Goal: Transaction & Acquisition: Download file/media

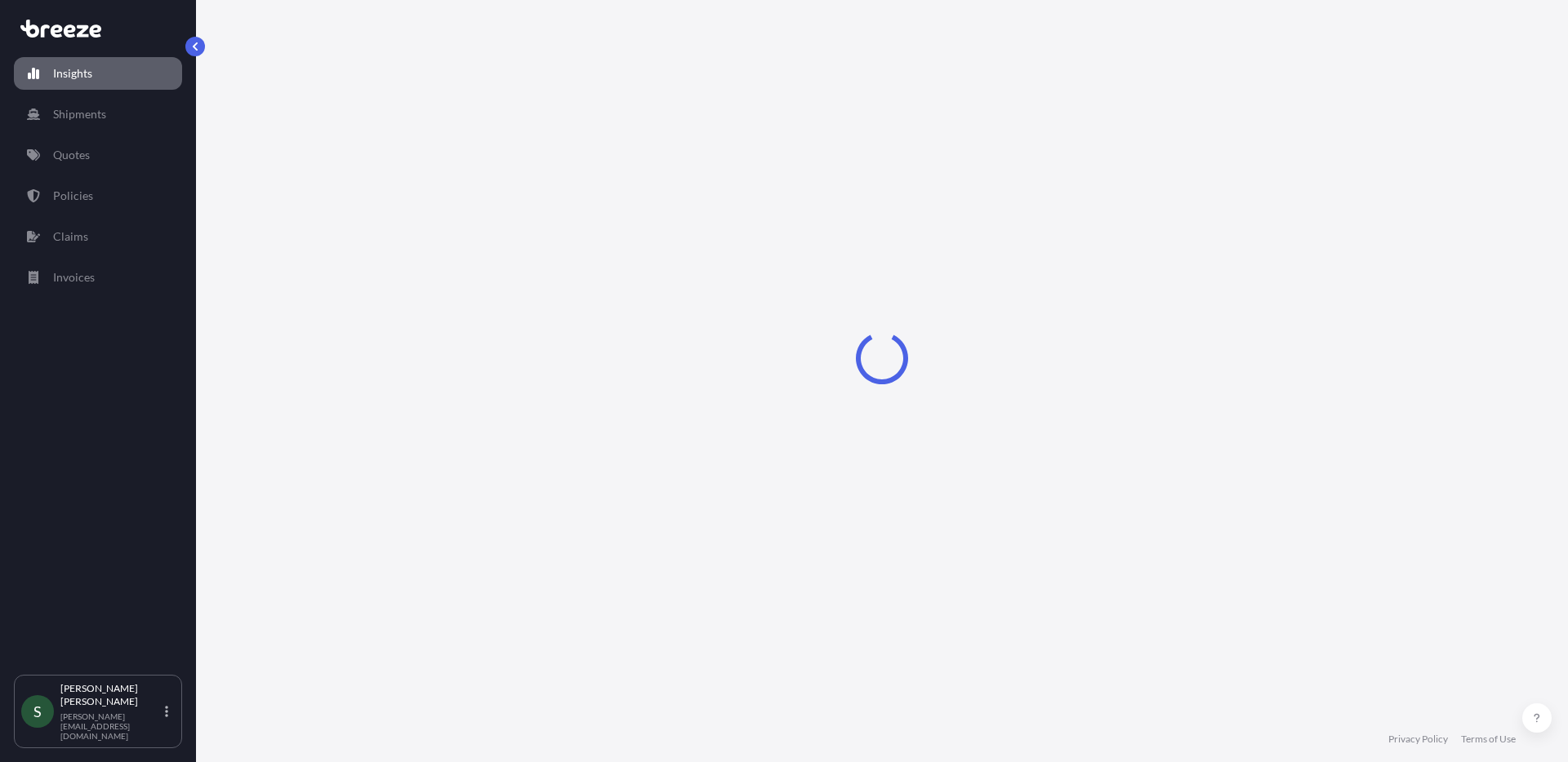
select select "2025"
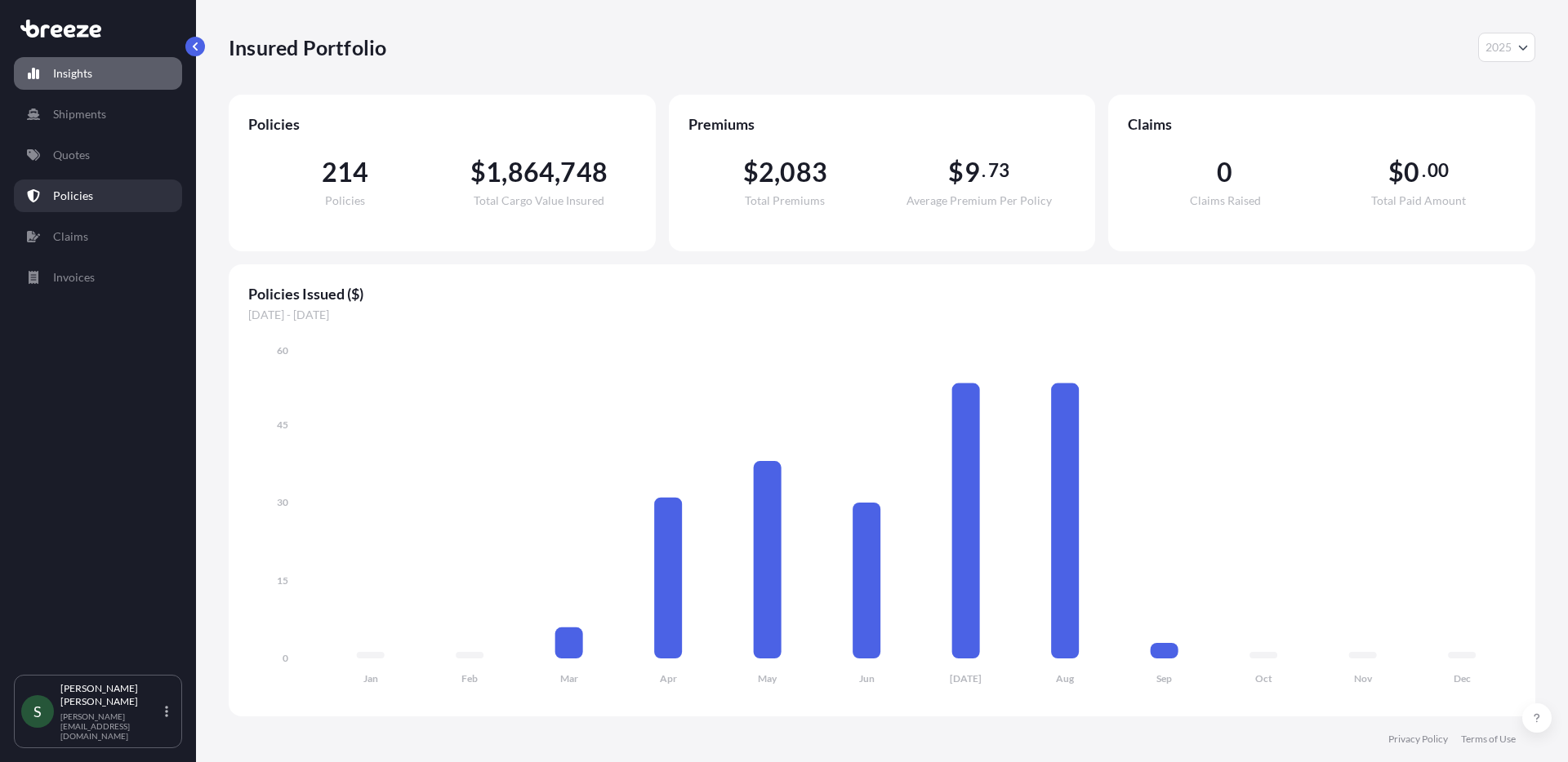
click at [78, 189] on p "Policies" at bounding box center [73, 196] width 40 height 17
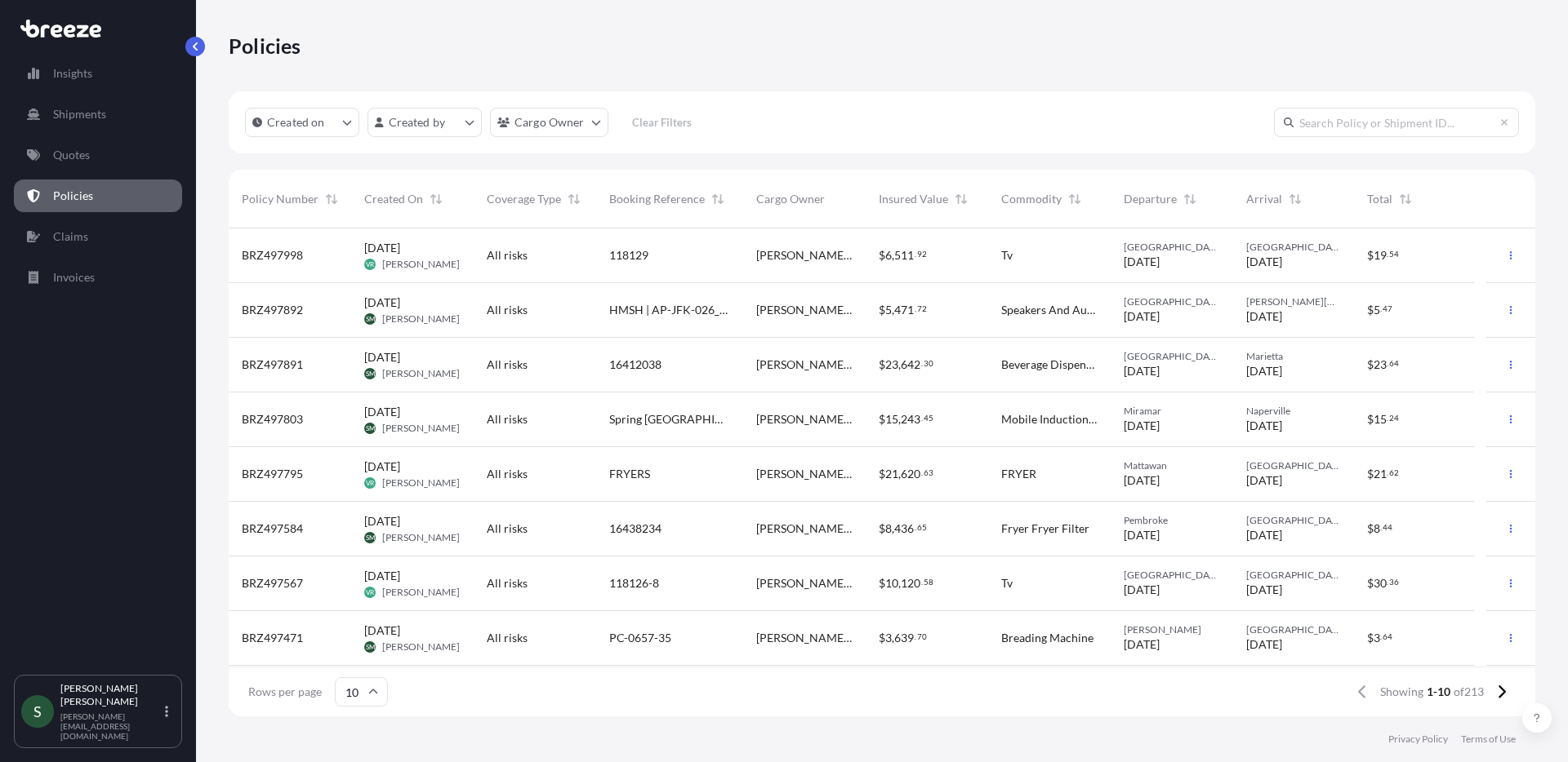
click at [543, 365] on div "All risks" at bounding box center [535, 365] width 96 height 17
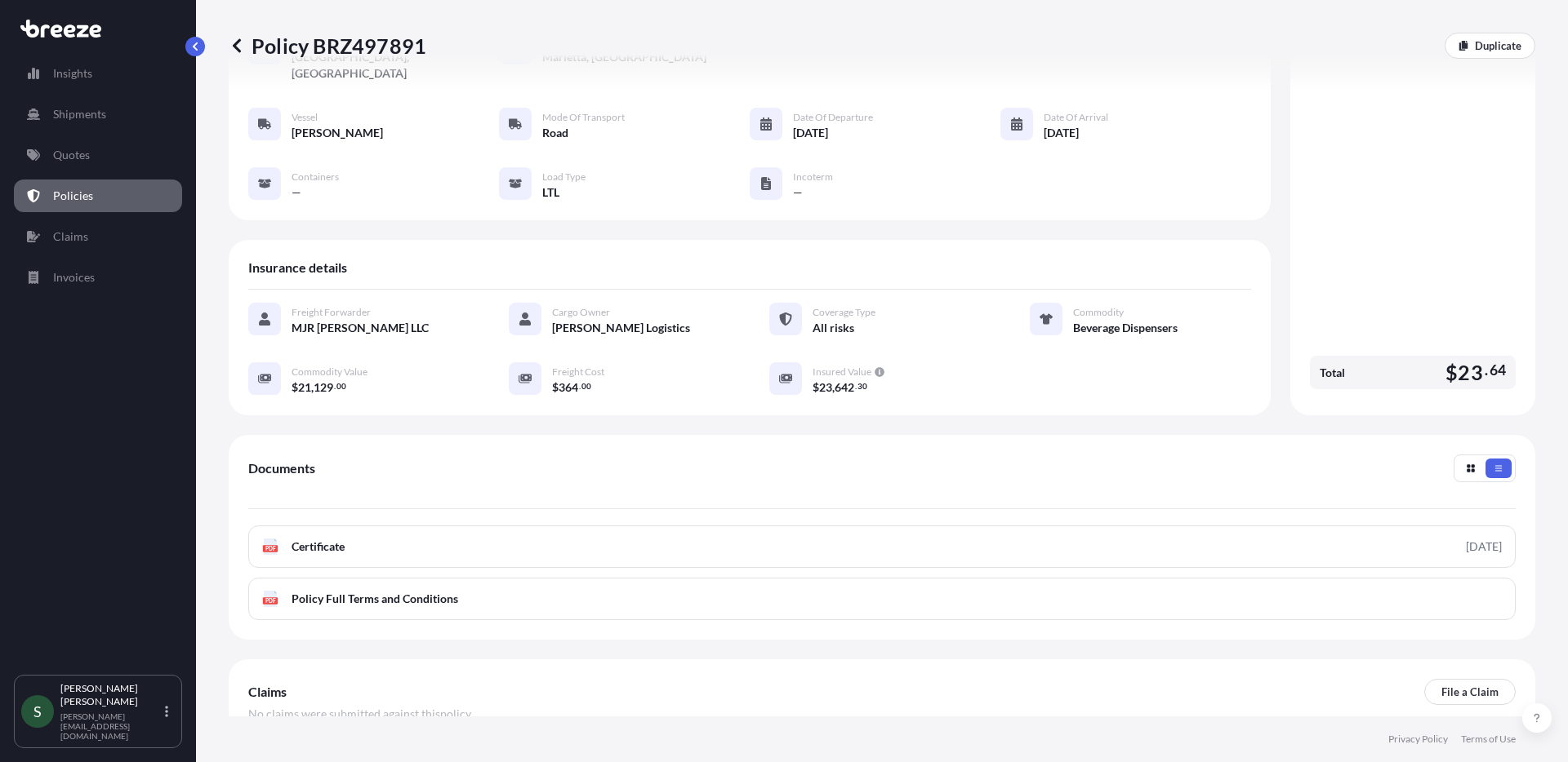
scroll to position [131, 0]
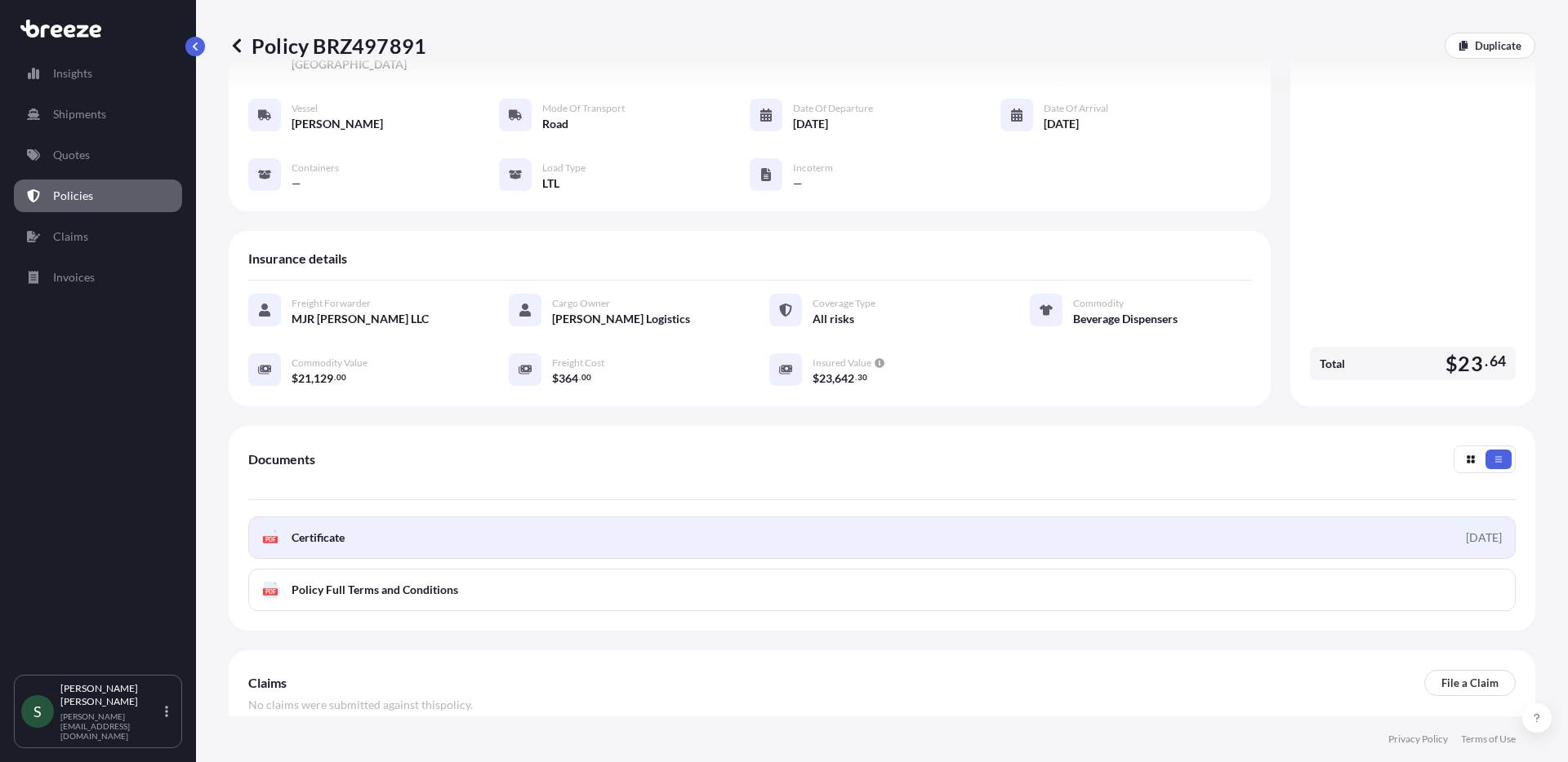
click at [586, 533] on link "PDF Certificate [DATE]" at bounding box center [882, 537] width 1267 height 42
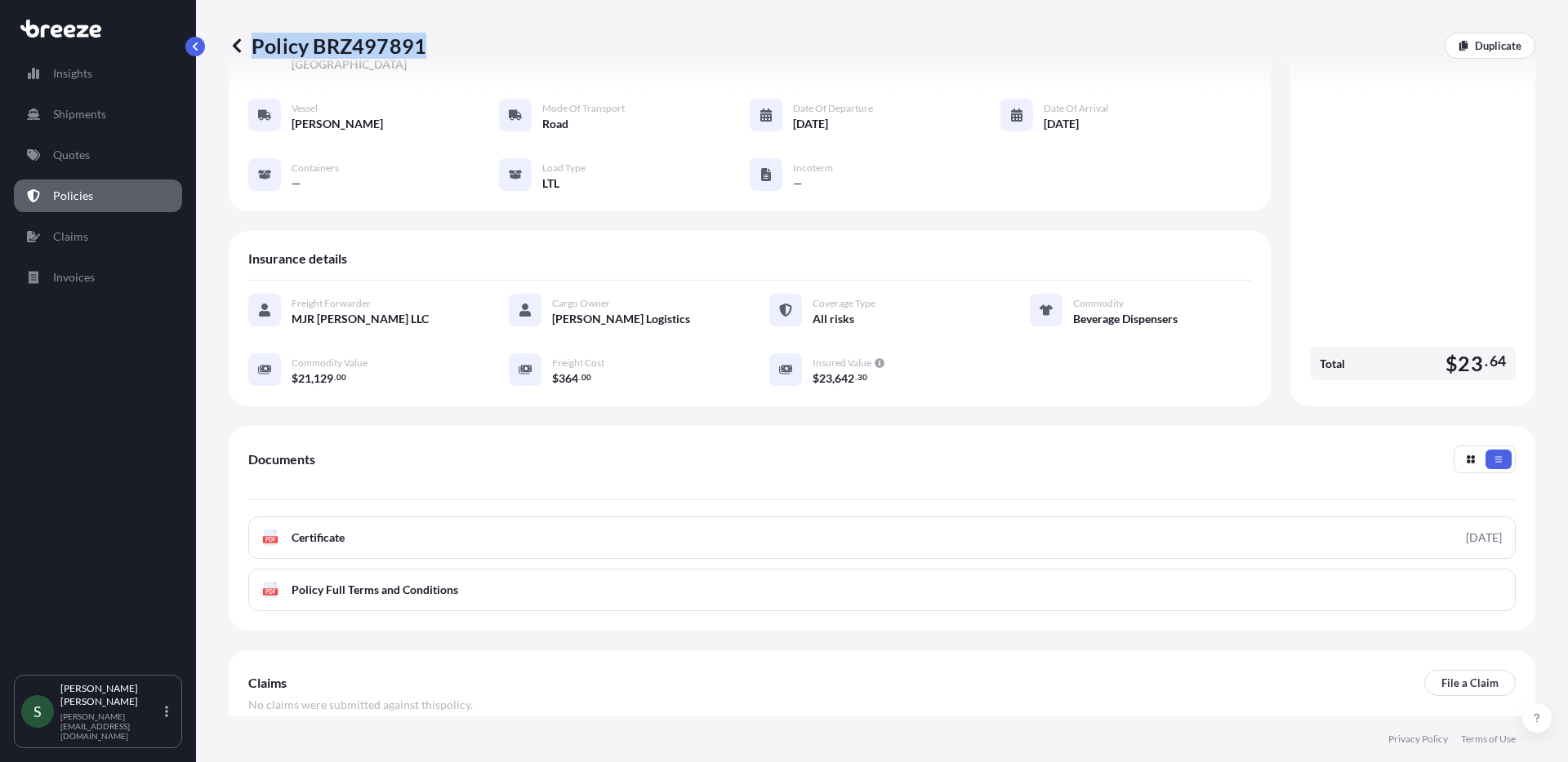
drag, startPoint x: 465, startPoint y: 49, endPoint x: 422, endPoint y: 46, distance: 43.1
click at [422, 46] on div "Policy BRZ497891 Duplicate" at bounding box center [881, 45] width 1306 height 26
copy p "Policy BRZ497891"
